Goal: Transaction & Acquisition: Purchase product/service

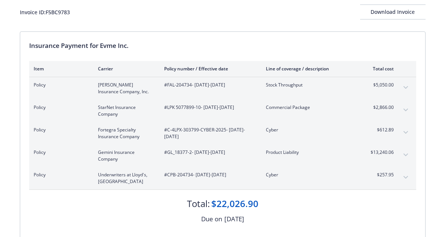
scroll to position [37, 0]
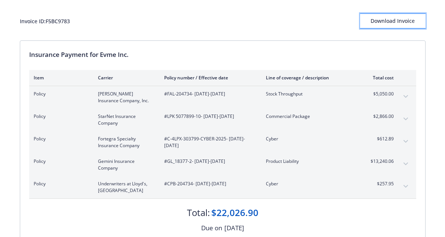
click at [396, 17] on div "Download Invoice" at bounding box center [392, 21] width 65 height 14
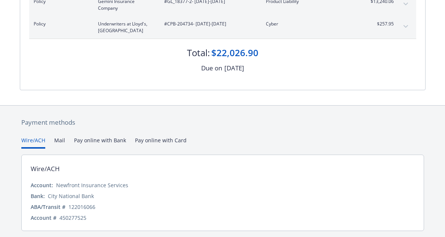
scroll to position [220, 0]
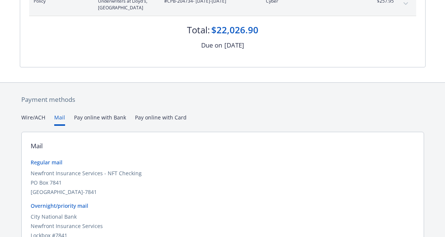
click at [60, 117] on button "Mail" at bounding box center [59, 119] width 11 height 12
click at [88, 117] on button "Pay online with Bank" at bounding box center [100, 119] width 52 height 12
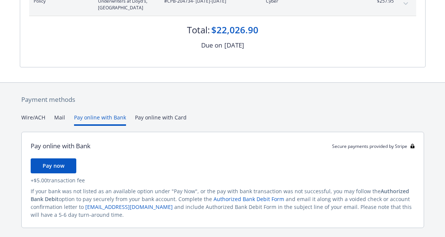
click at [144, 118] on div "Payment methods Wire/ACH Mail Pay online with Bank Pay online with Card Pay onl…" at bounding box center [223, 170] width 406 height 174
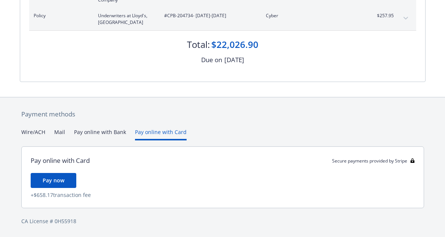
scroll to position [205, 0]
click at [103, 130] on button "Pay online with Bank" at bounding box center [100, 134] width 52 height 12
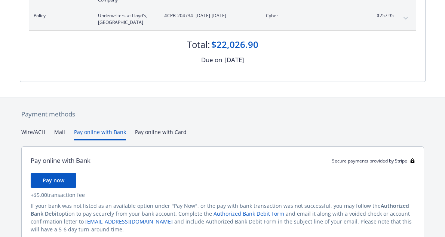
click at [147, 134] on button "Pay online with Card" at bounding box center [161, 134] width 52 height 12
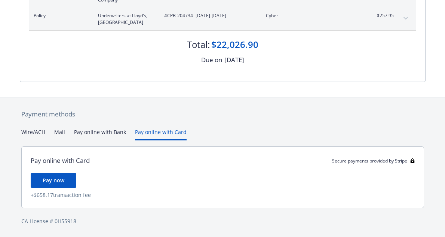
click at [113, 133] on button "Pay online with Bank" at bounding box center [100, 134] width 52 height 12
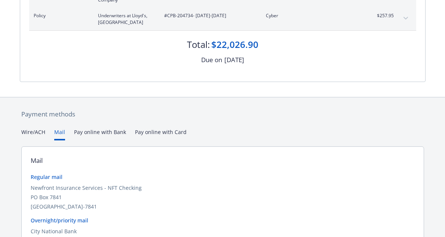
click at [54, 132] on button "Mail" at bounding box center [59, 134] width 11 height 12
click at [86, 131] on button "Pay online with Bank" at bounding box center [100, 134] width 52 height 12
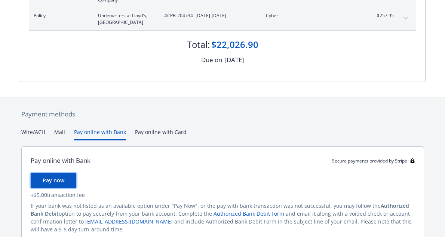
click at [53, 180] on span "Pay now" at bounding box center [54, 179] width 22 height 7
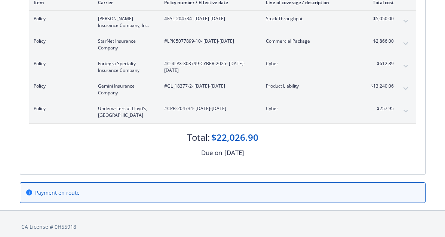
scroll to position [118, 0]
